Goal: Task Accomplishment & Management: Use online tool/utility

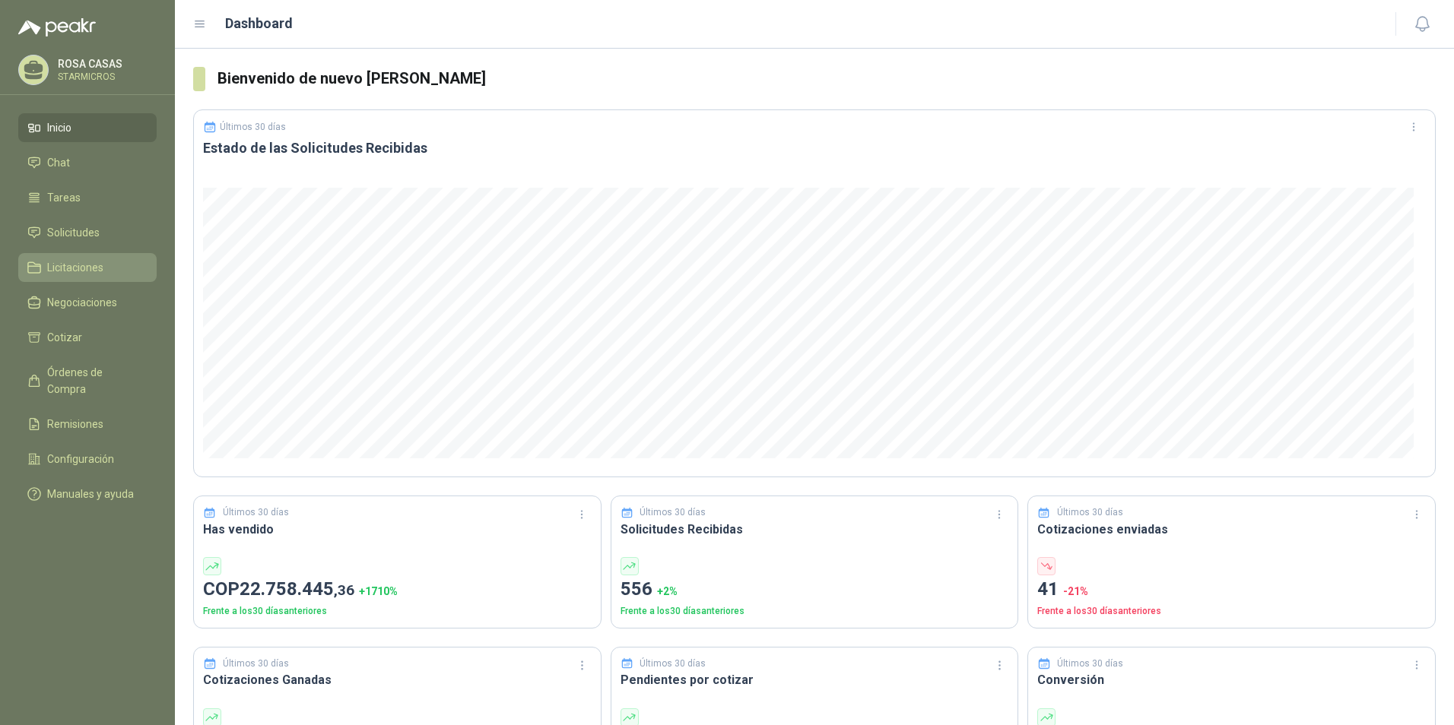
click at [87, 270] on span "Licitaciones" at bounding box center [75, 267] width 56 height 17
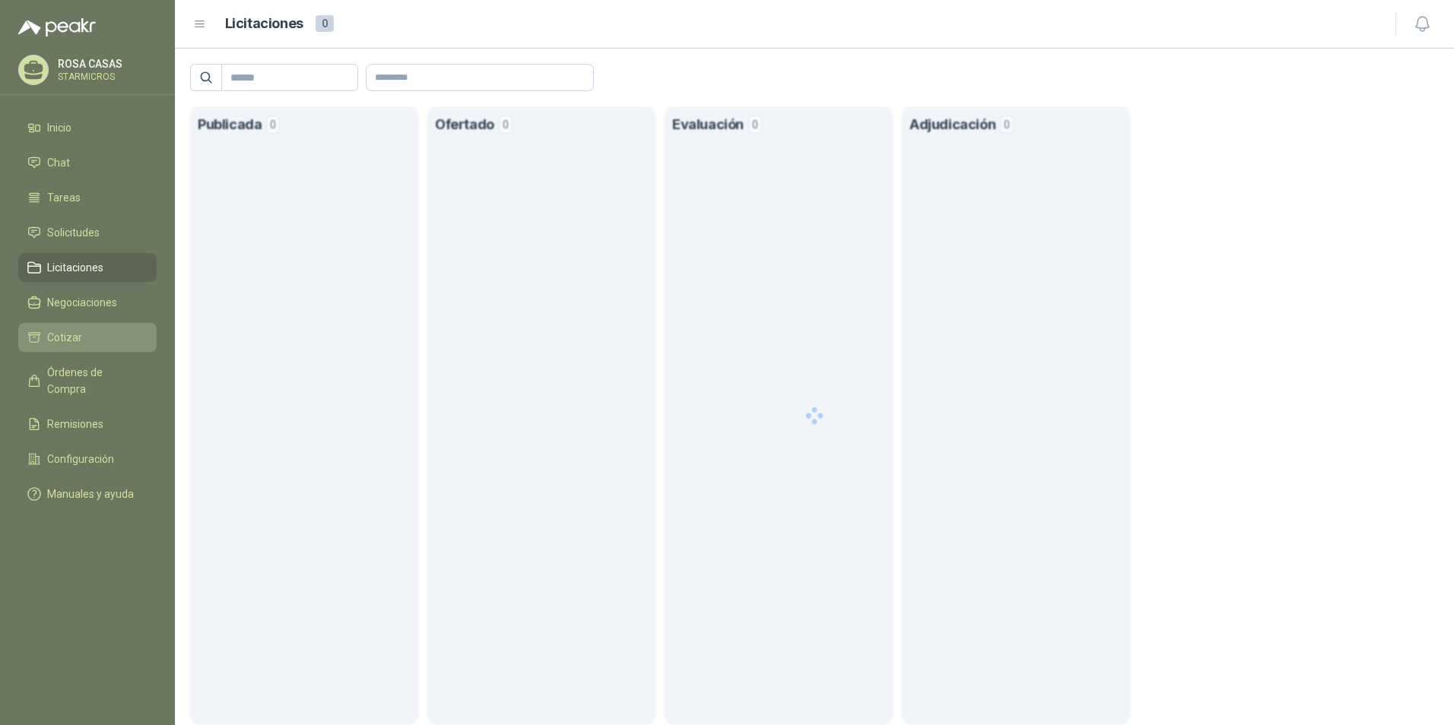
click at [74, 326] on link "Cotizar" at bounding box center [87, 337] width 138 height 29
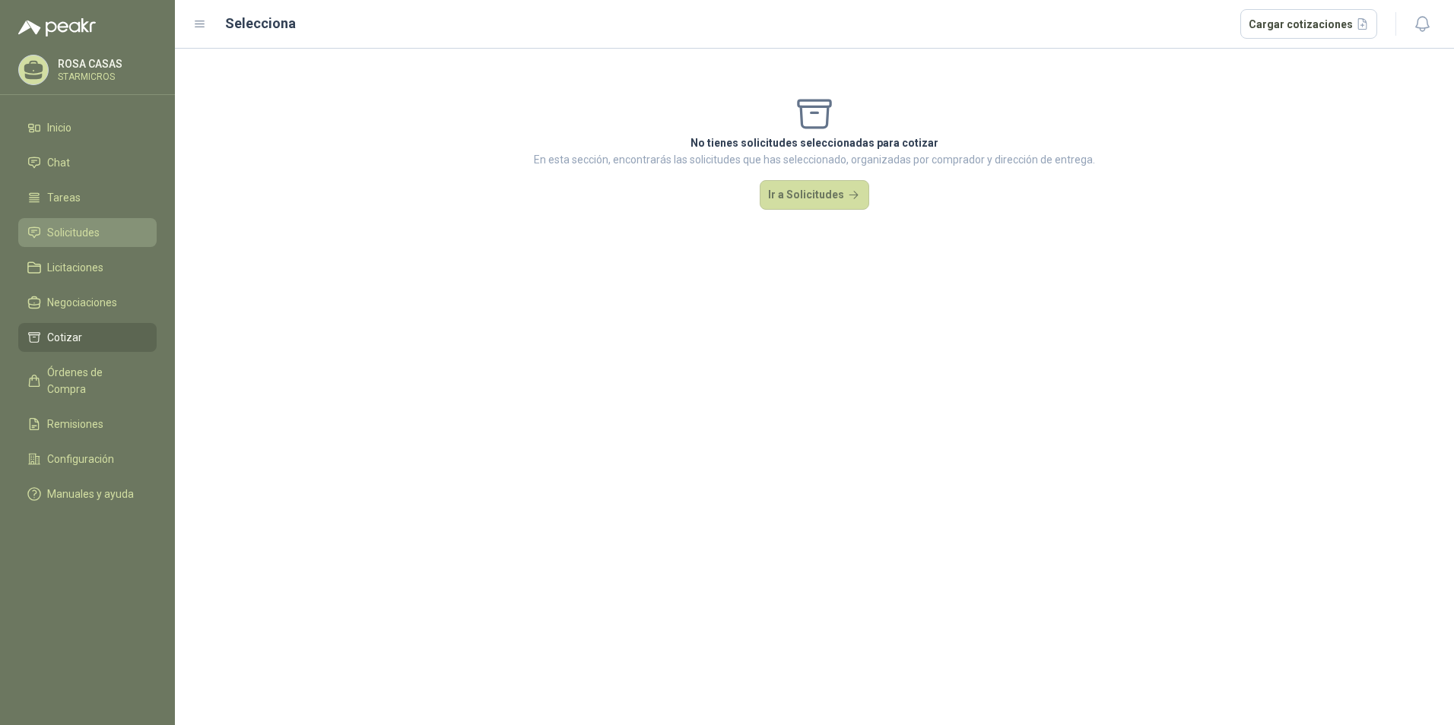
click at [71, 223] on link "Solicitudes" at bounding box center [87, 232] width 138 height 29
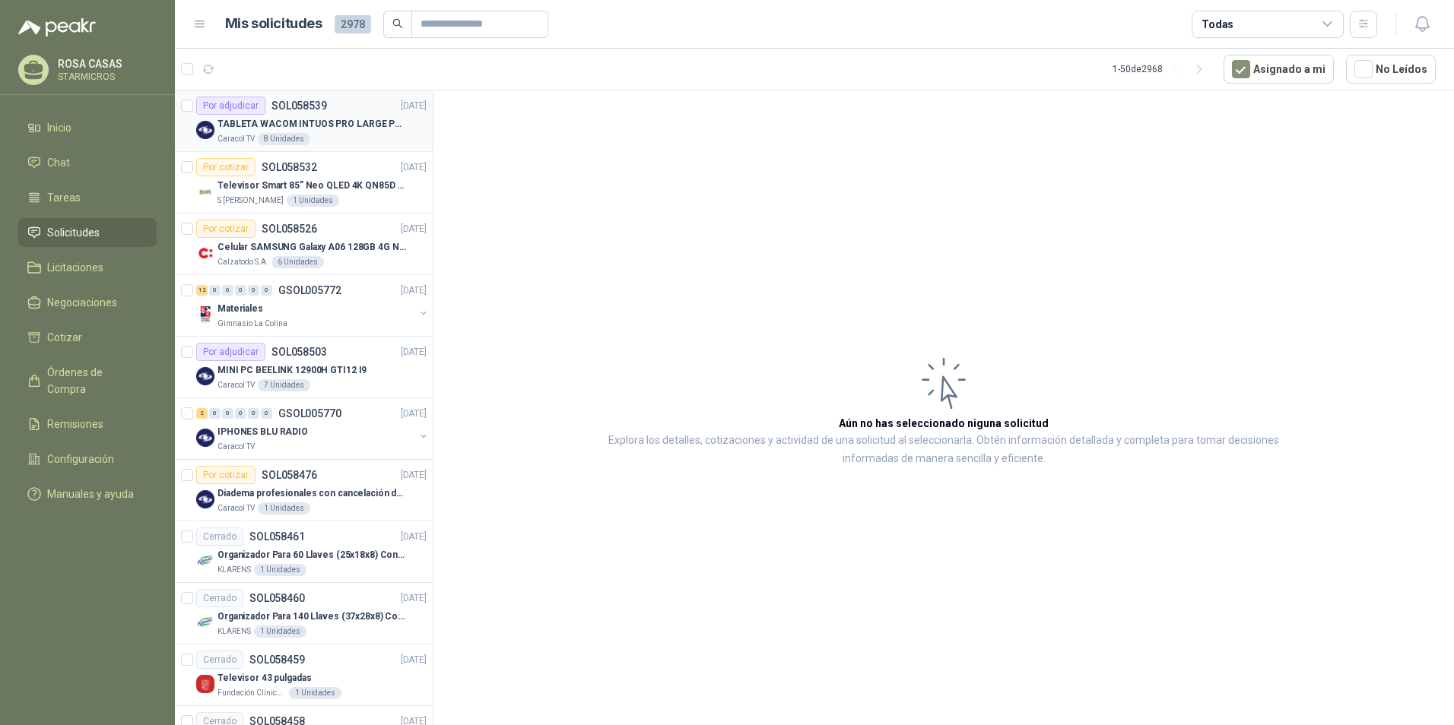
click at [369, 151] on article "Por adjudicar SOL058539 [DATE] TABLETA WACOM INTUOS PRO LARGE PTK870K0A Caracol…" at bounding box center [304, 121] width 258 height 62
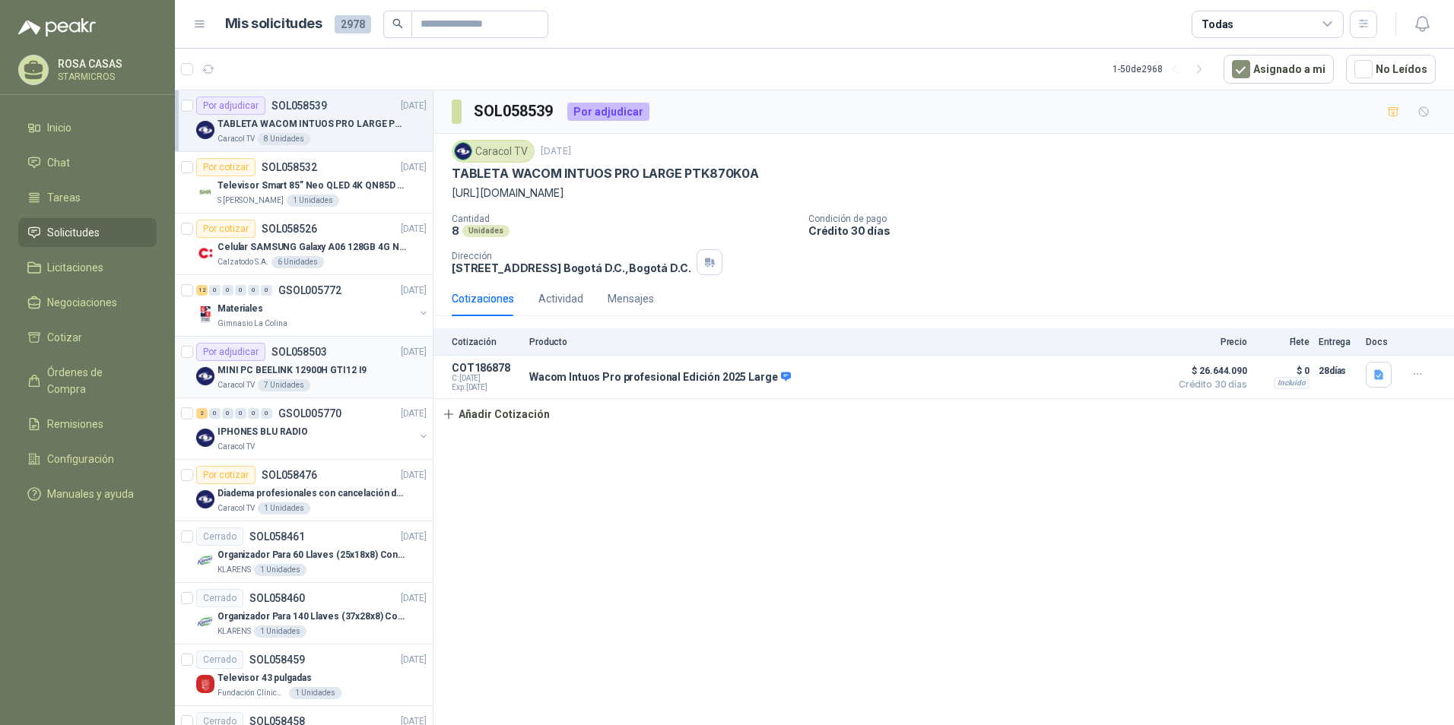
click at [360, 353] on div "Por adjudicar SOL058503 [DATE]" at bounding box center [311, 352] width 230 height 18
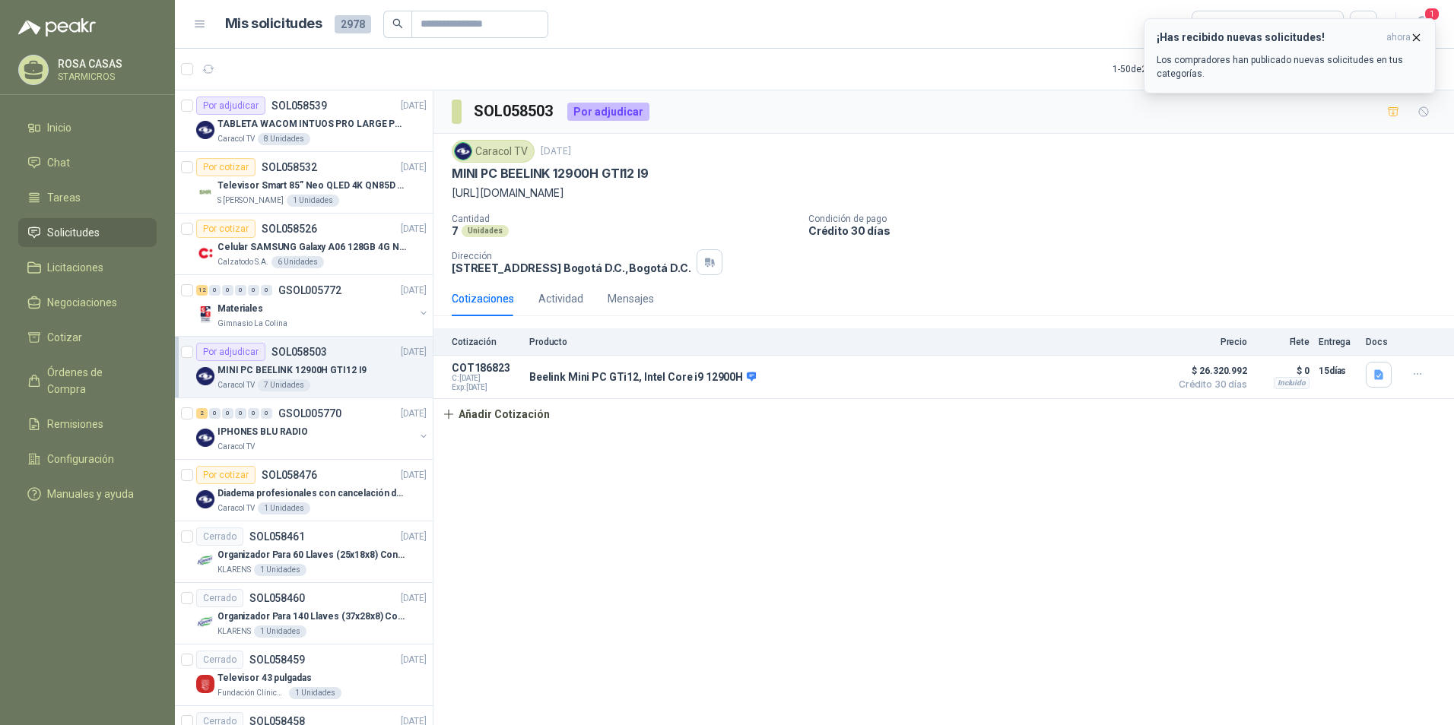
click at [1264, 52] on div "¡Has recibido nuevas solicitudes! ahora Los compradores han publicado nuevas so…" at bounding box center [1289, 55] width 266 height 49
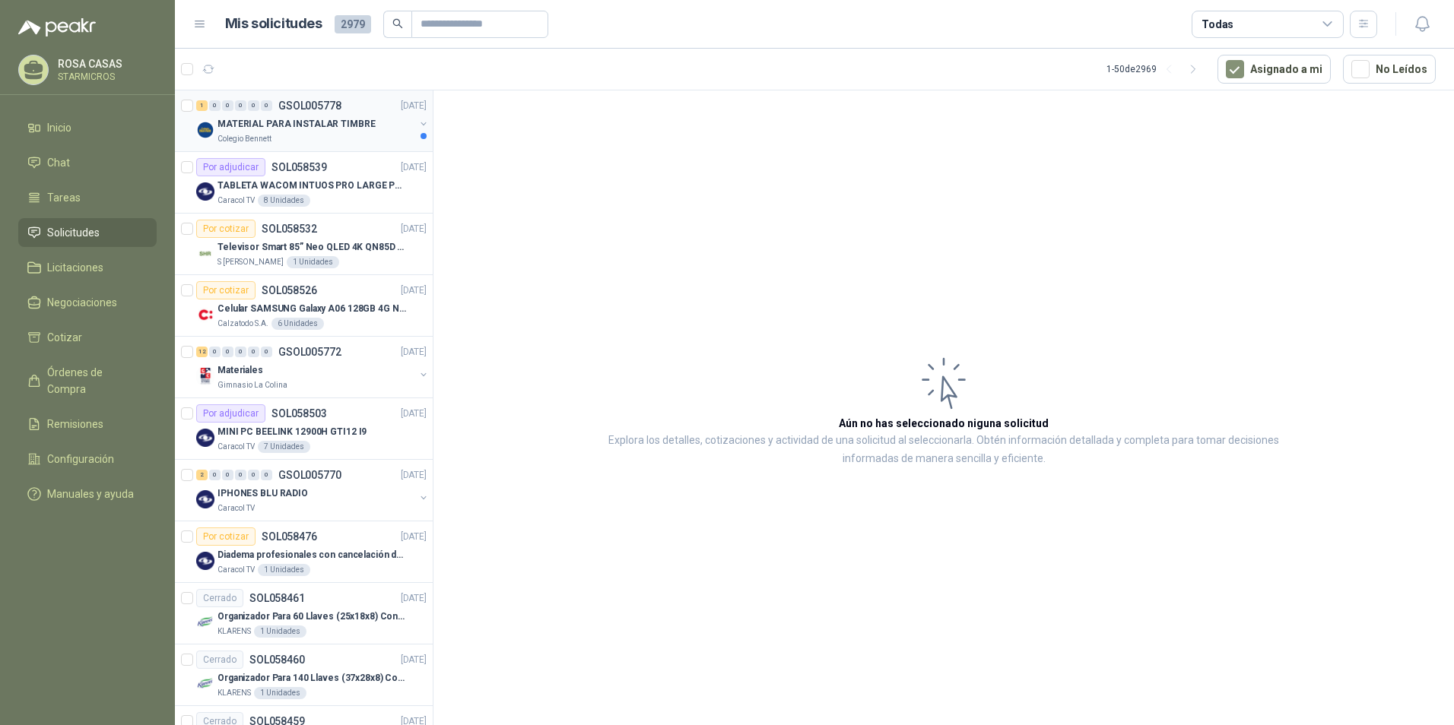
click at [346, 119] on p "MATERIAL PARA INSTALAR TIMBRE" at bounding box center [296, 124] width 158 height 14
